Goal: Task Accomplishment & Management: Manage account settings

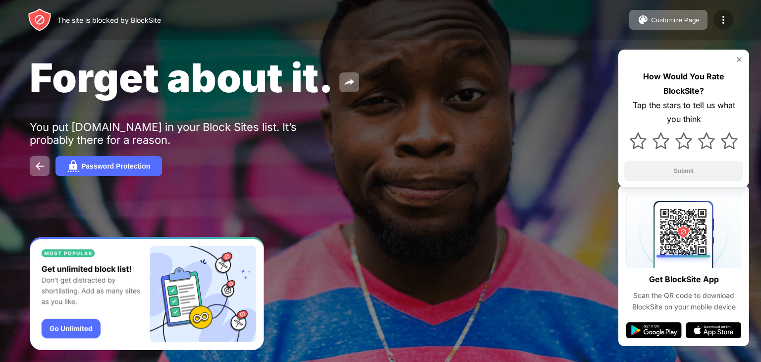
click at [718, 14] on img at bounding box center [723, 20] width 12 height 12
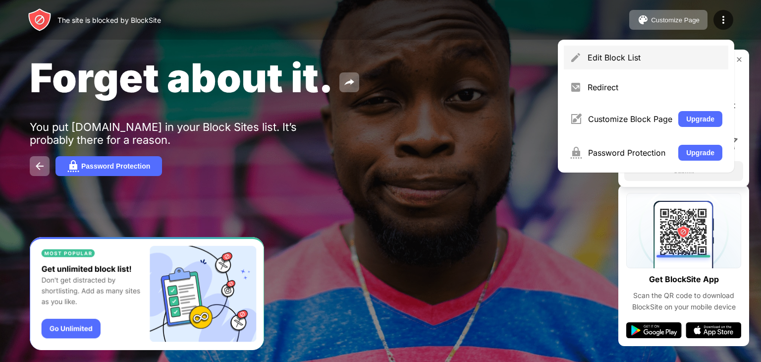
click at [605, 56] on div "Edit Block List" at bounding box center [654, 57] width 135 height 10
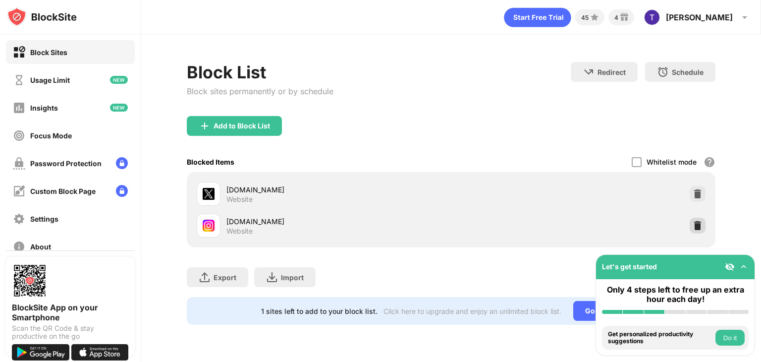
click at [692, 223] on img at bounding box center [697, 225] width 10 height 10
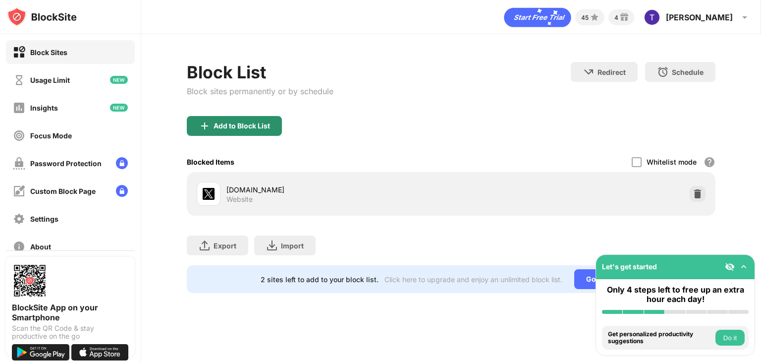
click at [237, 118] on div "Add to Block List" at bounding box center [234, 126] width 95 height 20
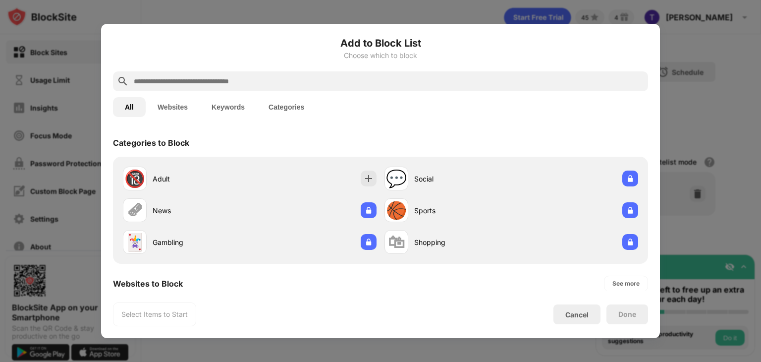
click at [270, 76] on input "text" at bounding box center [388, 81] width 511 height 12
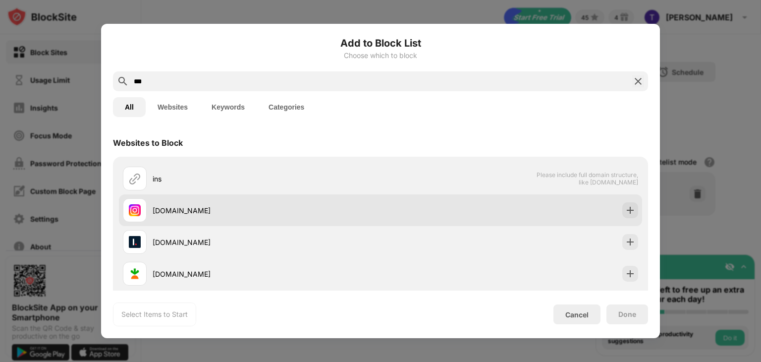
type input "***"
click at [211, 206] on div "[DOMAIN_NAME]" at bounding box center [267, 210] width 228 height 10
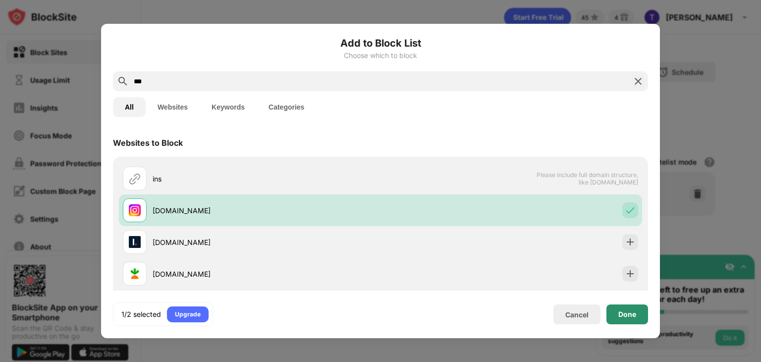
click at [616, 313] on div "Done" at bounding box center [627, 314] width 42 height 20
